Goal: Check status: Check status

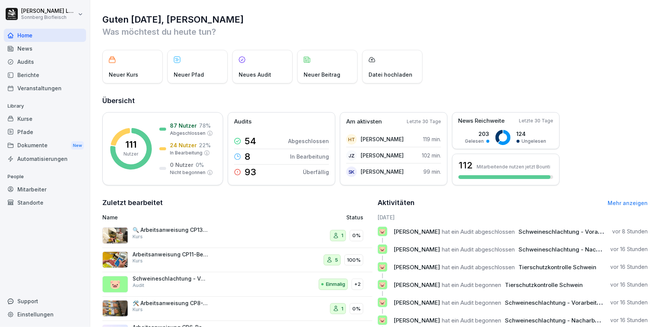
click at [38, 63] on div "Audits" at bounding box center [45, 61] width 82 height 13
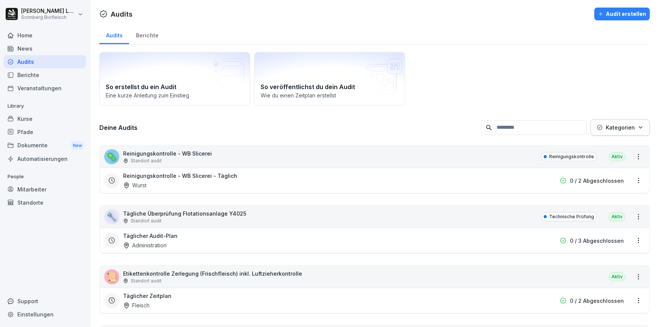
click at [224, 158] on div "🦠 Reinigungskontrolle - WB Slicerei Standort audit Reinigungskontrolle Aktiv" at bounding box center [375, 157] width 550 height 22
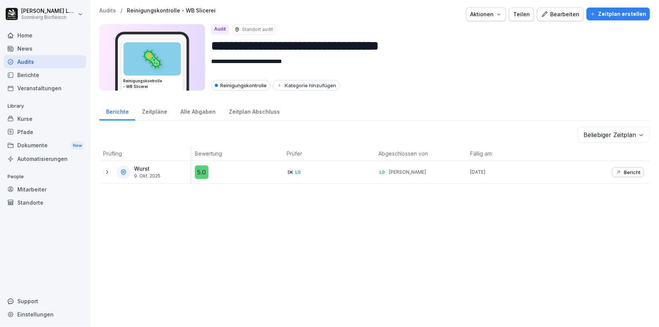
click at [112, 10] on p "Audits" at bounding box center [107, 11] width 17 height 6
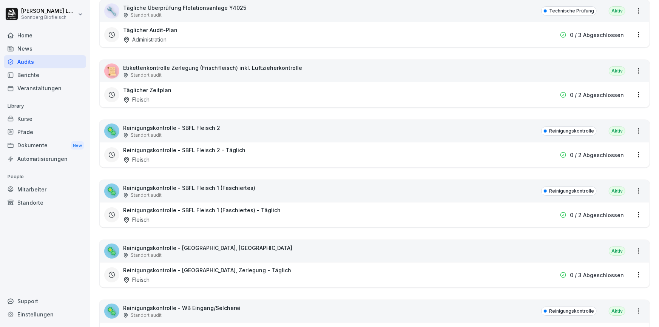
scroll to position [240, 0]
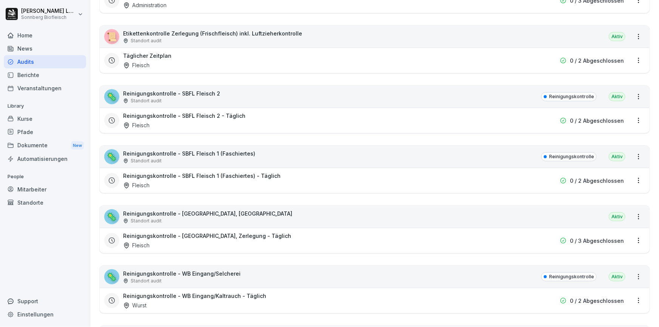
click at [224, 218] on div "Standort audit" at bounding box center [207, 221] width 169 height 7
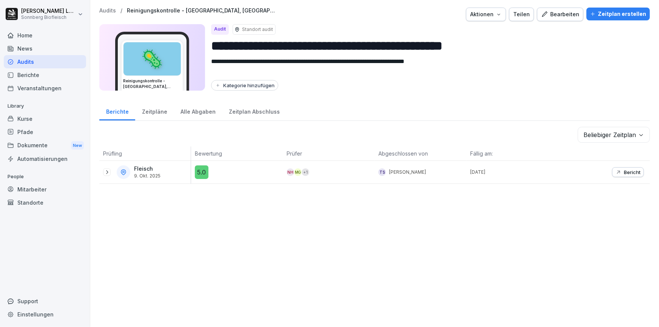
click at [110, 9] on p "Audits" at bounding box center [107, 11] width 17 height 6
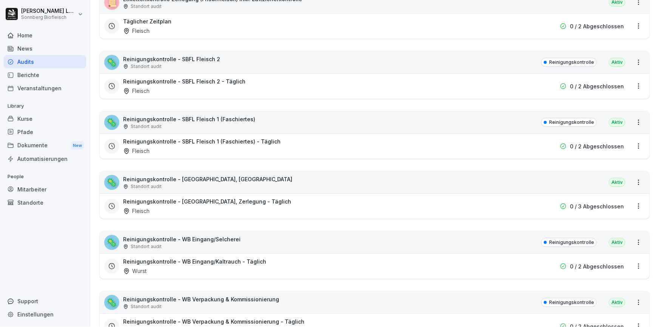
scroll to position [309, 0]
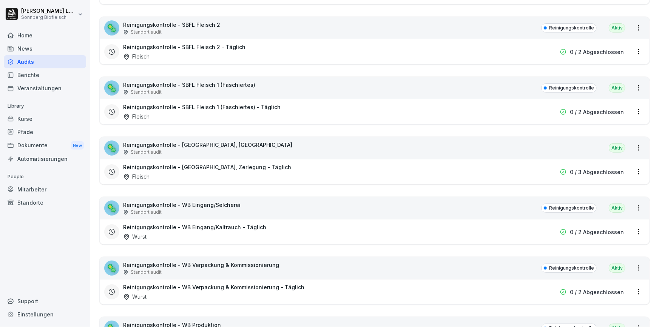
click at [182, 212] on div "Standort audit" at bounding box center [181, 212] width 117 height 7
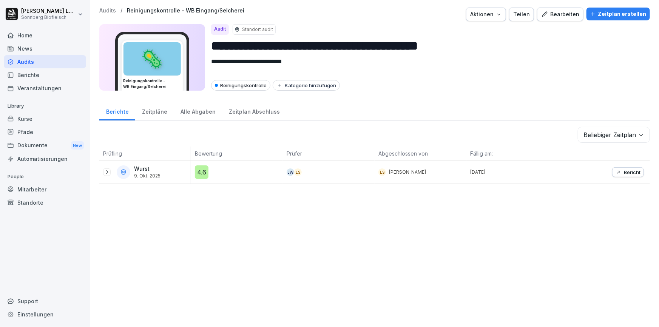
click at [100, 10] on p "Audits" at bounding box center [107, 11] width 17 height 6
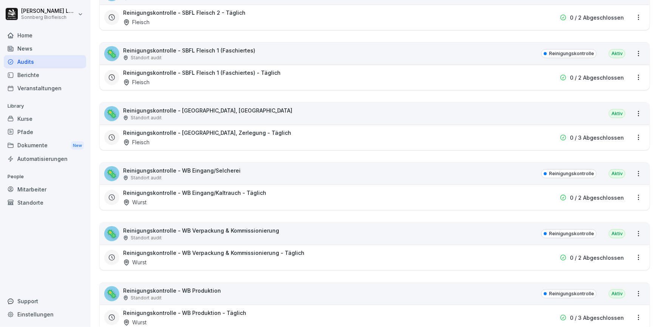
scroll to position [446, 0]
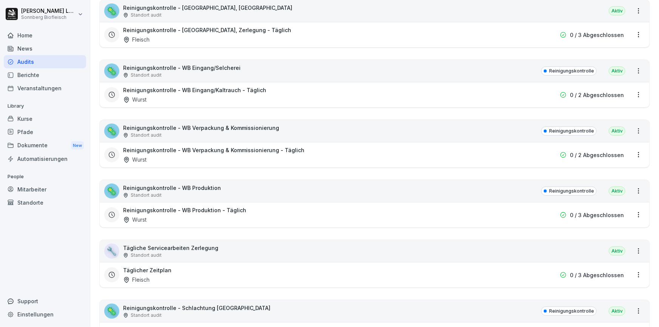
click at [200, 194] on div "Standort audit" at bounding box center [172, 195] width 98 height 7
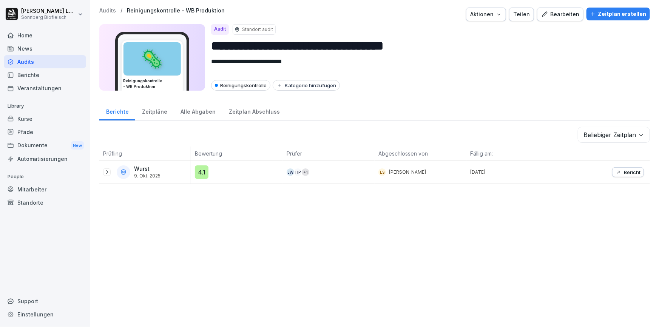
click at [107, 11] on p "Audits" at bounding box center [107, 11] width 17 height 6
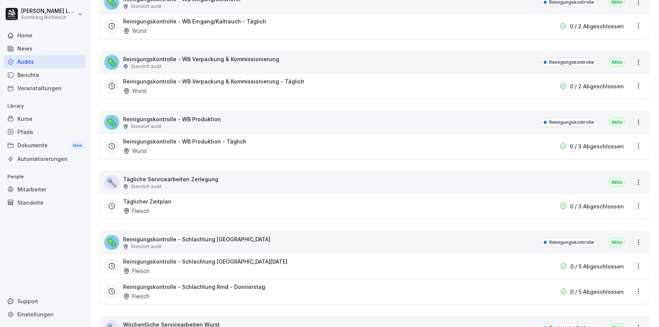
scroll to position [446, 0]
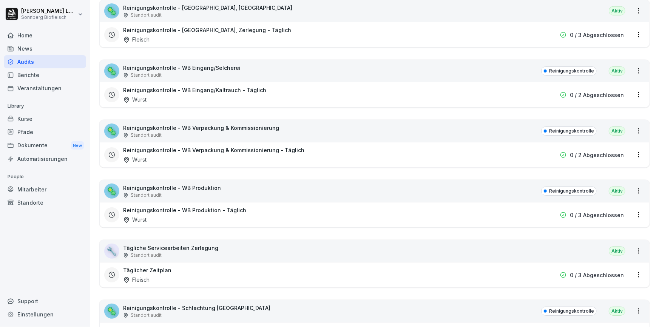
click at [238, 189] on div "🦠 Reinigungskontrolle - WB Produktion Standort audit Reinigungskontrolle Aktiv" at bounding box center [375, 191] width 550 height 22
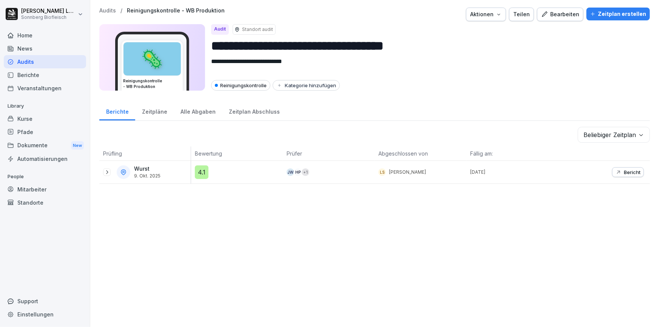
click at [632, 173] on p "Bericht" at bounding box center [632, 172] width 17 height 6
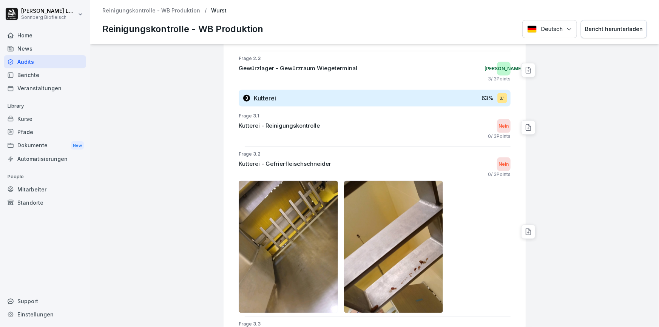
scroll to position [515, 0]
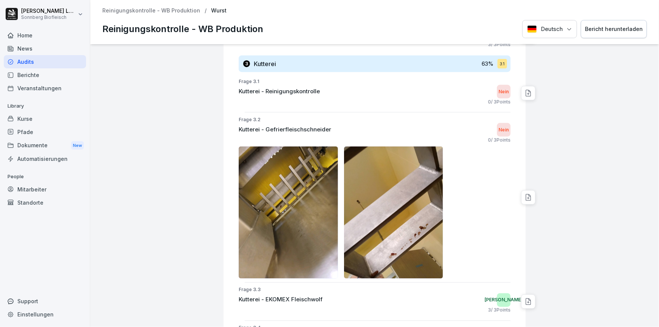
click at [153, 12] on p "Reinigungskontrolle - WB Produktion" at bounding box center [151, 11] width 98 height 6
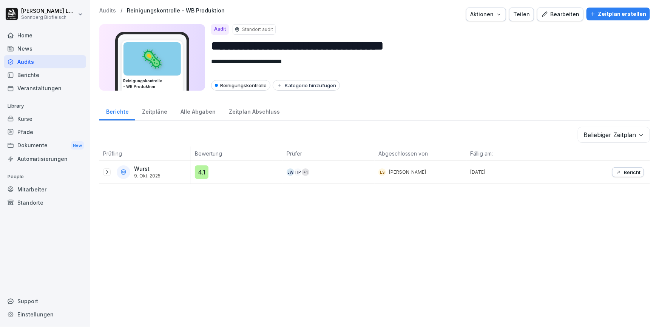
click at [192, 113] on div "Alle Abgaben" at bounding box center [198, 110] width 48 height 19
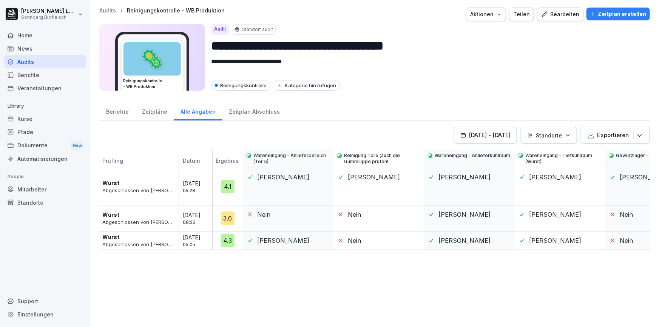
click at [114, 111] on div "Berichte" at bounding box center [117, 110] width 36 height 19
